Goal: Task Accomplishment & Management: Use online tool/utility

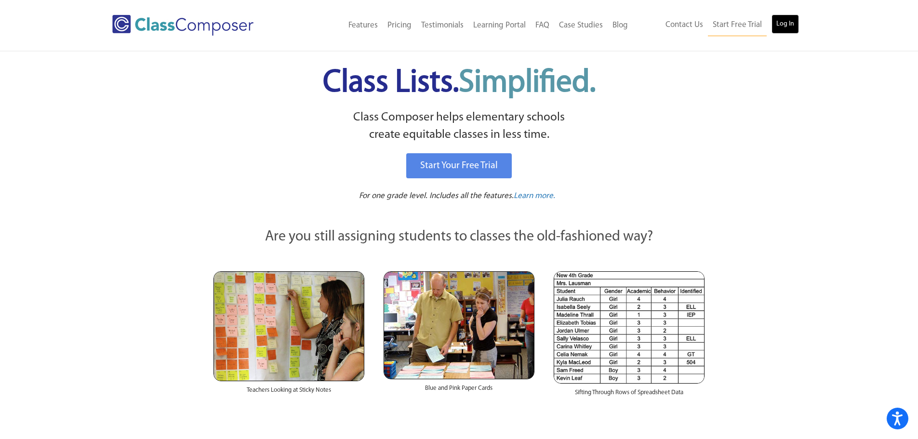
click at [790, 26] on link "Log In" at bounding box center [784, 23] width 27 height 19
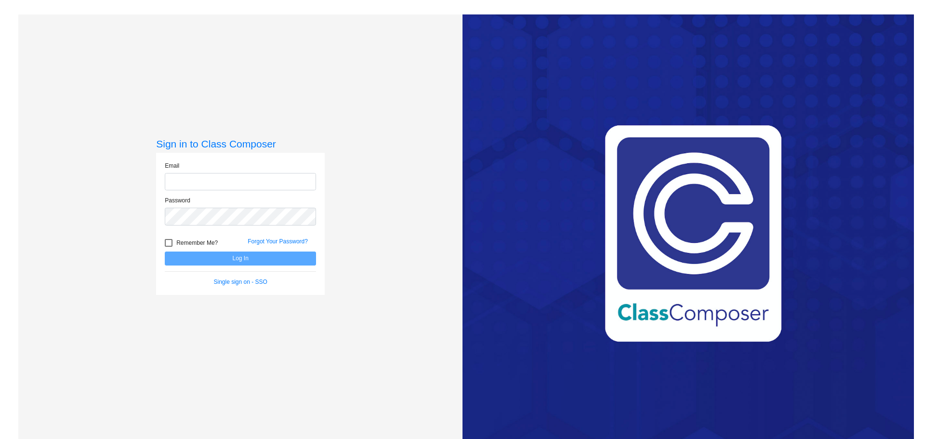
click at [279, 178] on input "email" at bounding box center [240, 182] width 151 height 18
type input "[EMAIL_ADDRESS][DOMAIN_NAME]"
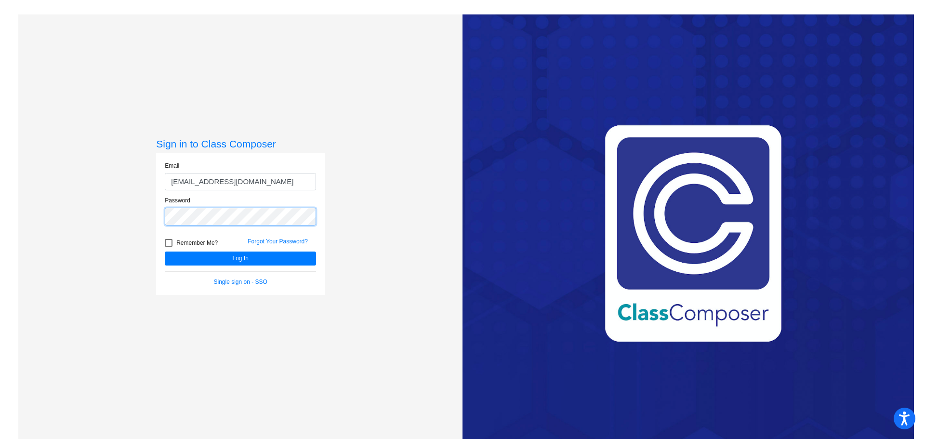
click at [165, 251] on button "Log In" at bounding box center [240, 258] width 151 height 14
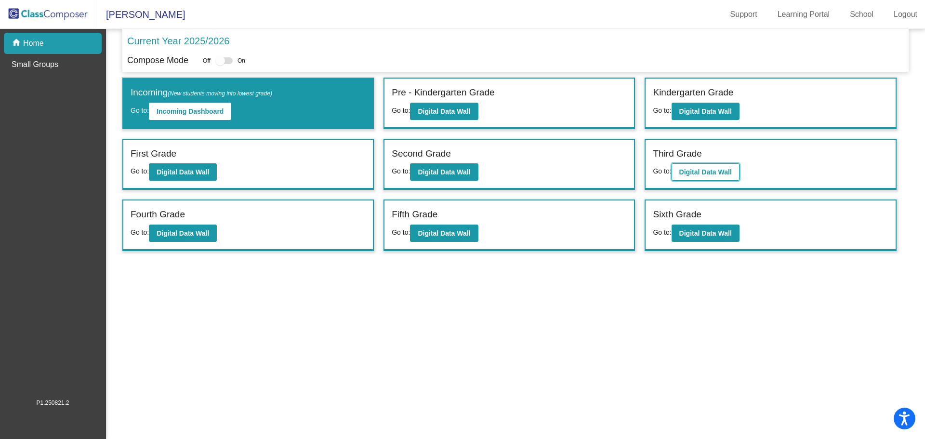
click at [722, 170] on b "Digital Data Wall" at bounding box center [705, 172] width 53 height 8
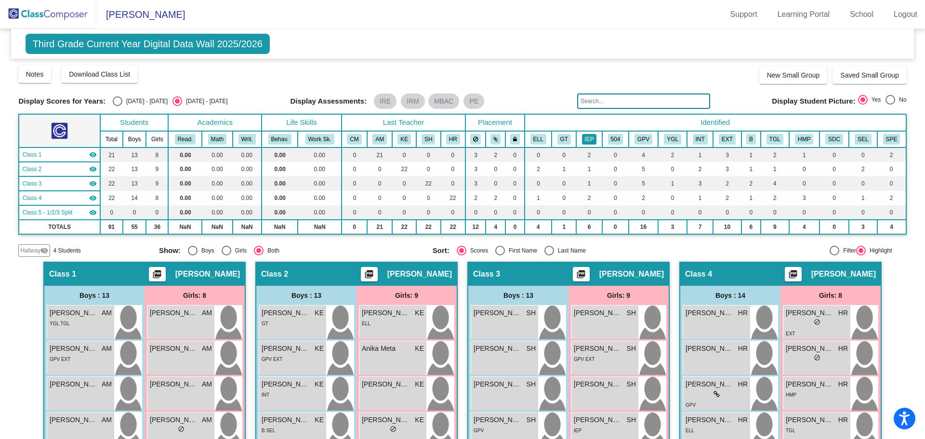
click at [589, 139] on button "IEP" at bounding box center [589, 139] width 15 height 11
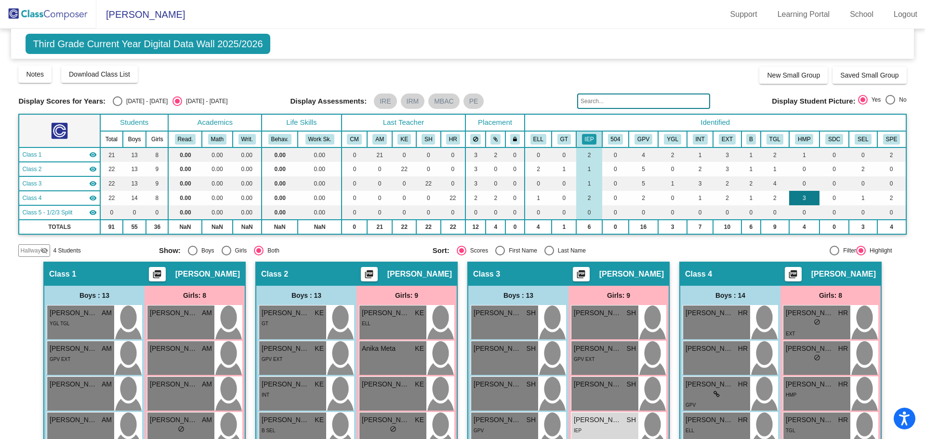
click at [808, 201] on td "3" at bounding box center [804, 198] width 30 height 14
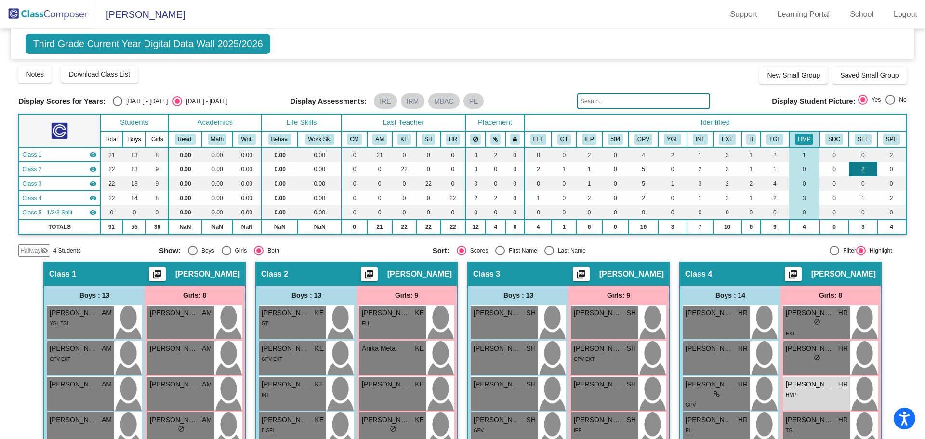
click at [866, 172] on td "2" at bounding box center [863, 169] width 28 height 14
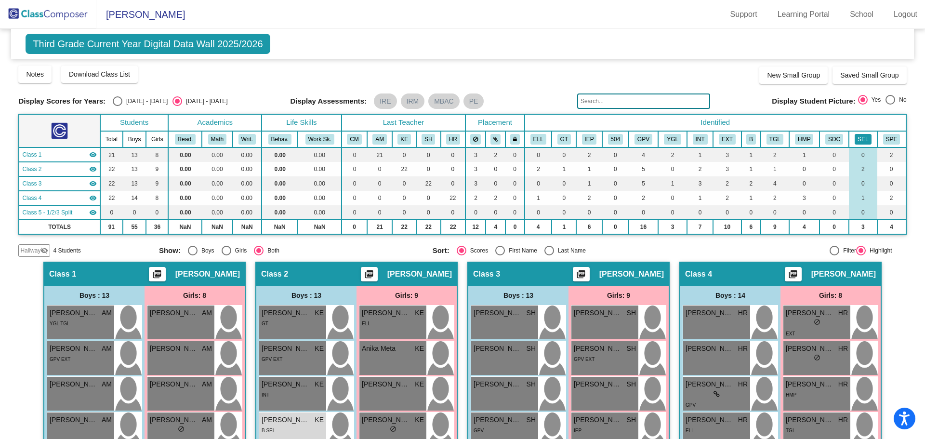
click at [863, 135] on button "SEL" at bounding box center [863, 139] width 16 height 11
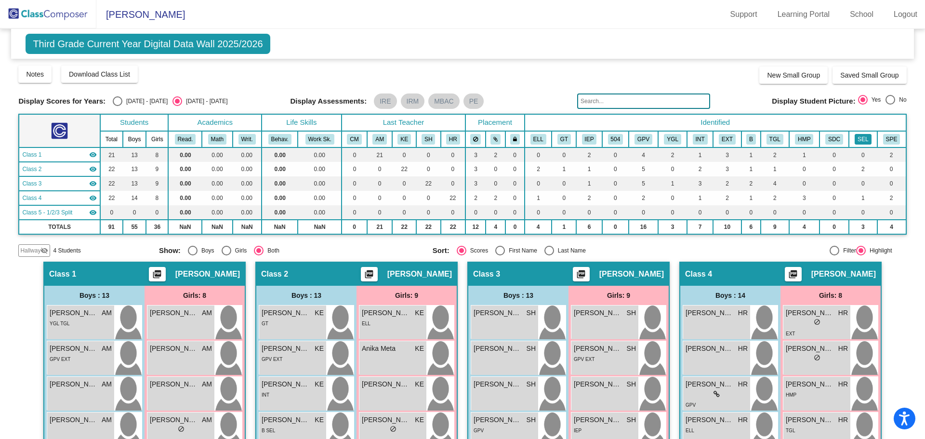
click at [863, 135] on button "SEL" at bounding box center [863, 139] width 16 height 11
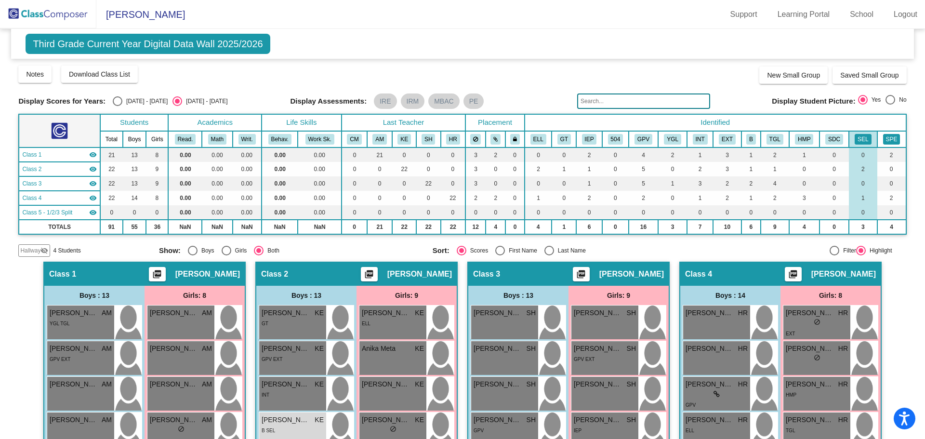
click at [885, 141] on button "SPE" at bounding box center [891, 139] width 17 height 11
